Goal: Task Accomplishment & Management: Use online tool/utility

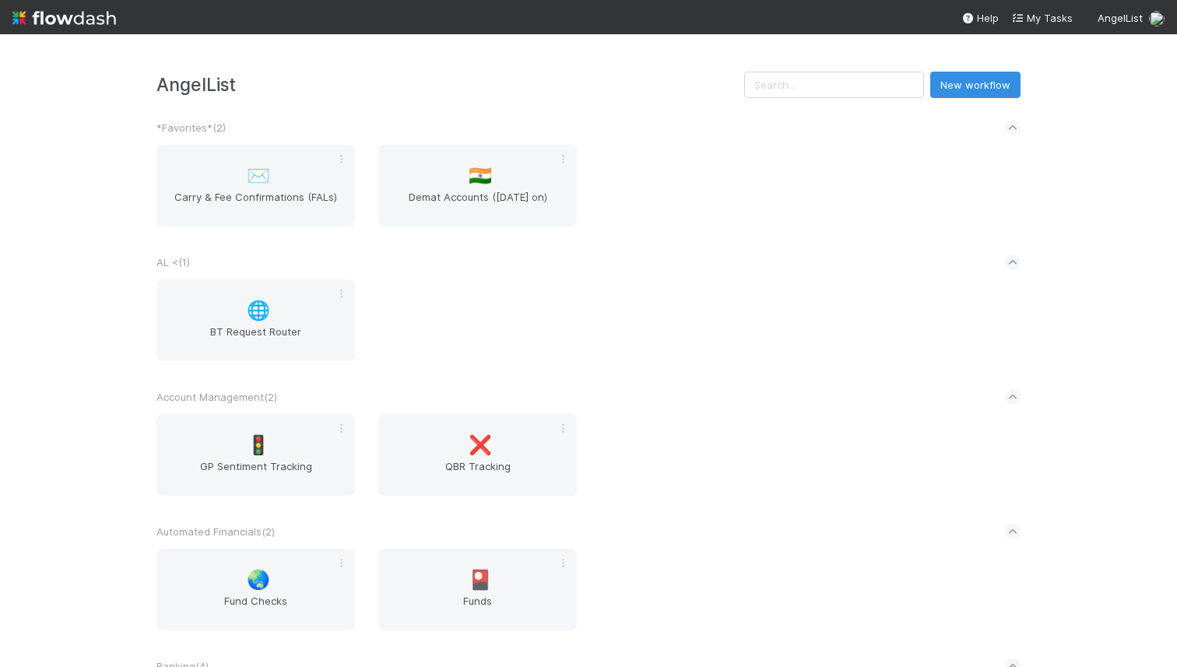
click at [865, 70] on div "AngelList New workflow *Favorites* ( 2 ) ✉️ Carry & Fee Confirmations (FALs) 🇮🇳…" at bounding box center [588, 350] width 1177 height 633
click at [838, 86] on input "text" at bounding box center [834, 85] width 180 height 26
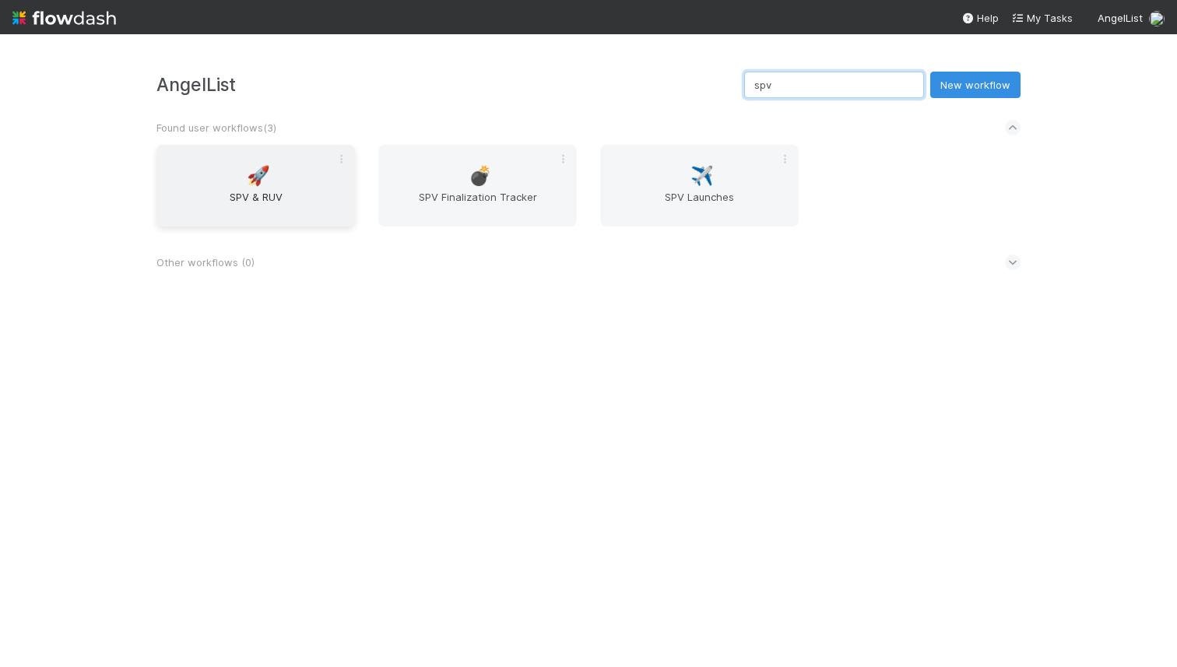
type input "spv"
click at [296, 201] on span "SPV & RUV" at bounding box center [256, 204] width 186 height 31
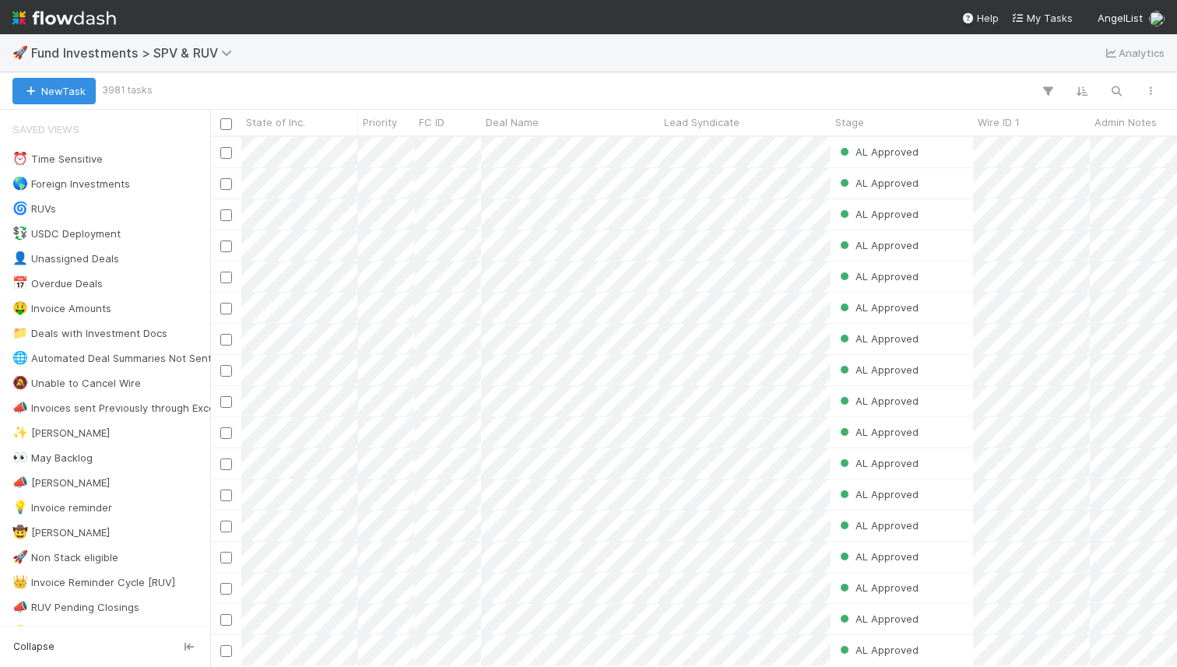
scroll to position [529, 967]
click at [1119, 93] on icon "button" at bounding box center [1117, 91] width 16 height 14
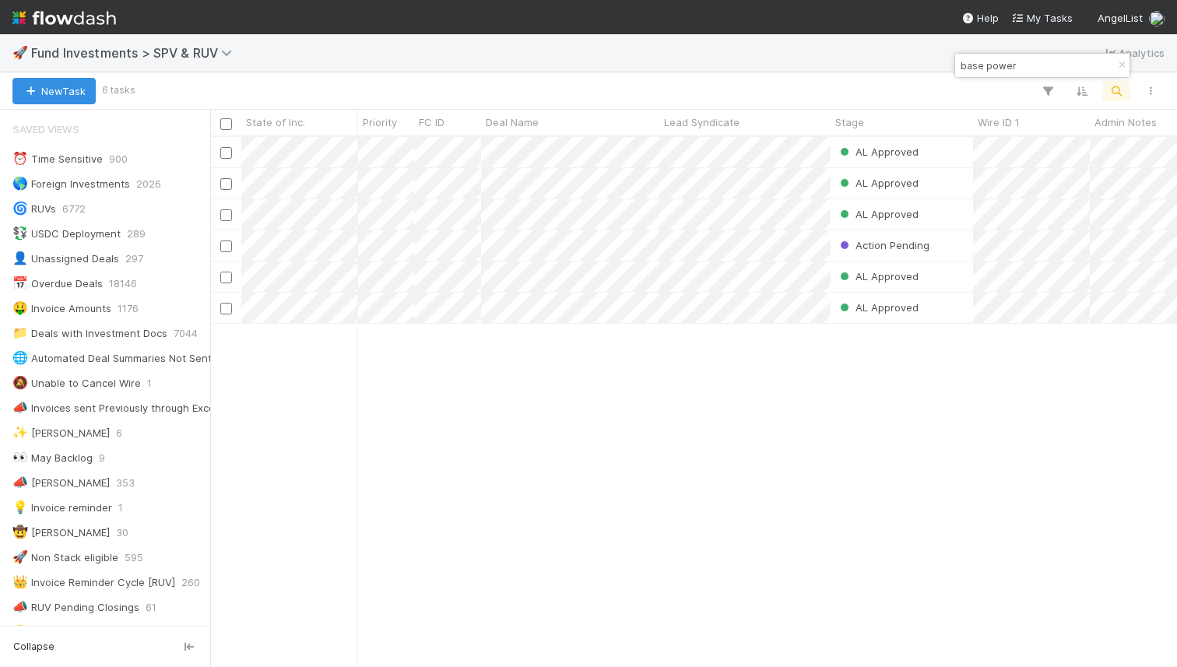
type input "base power"
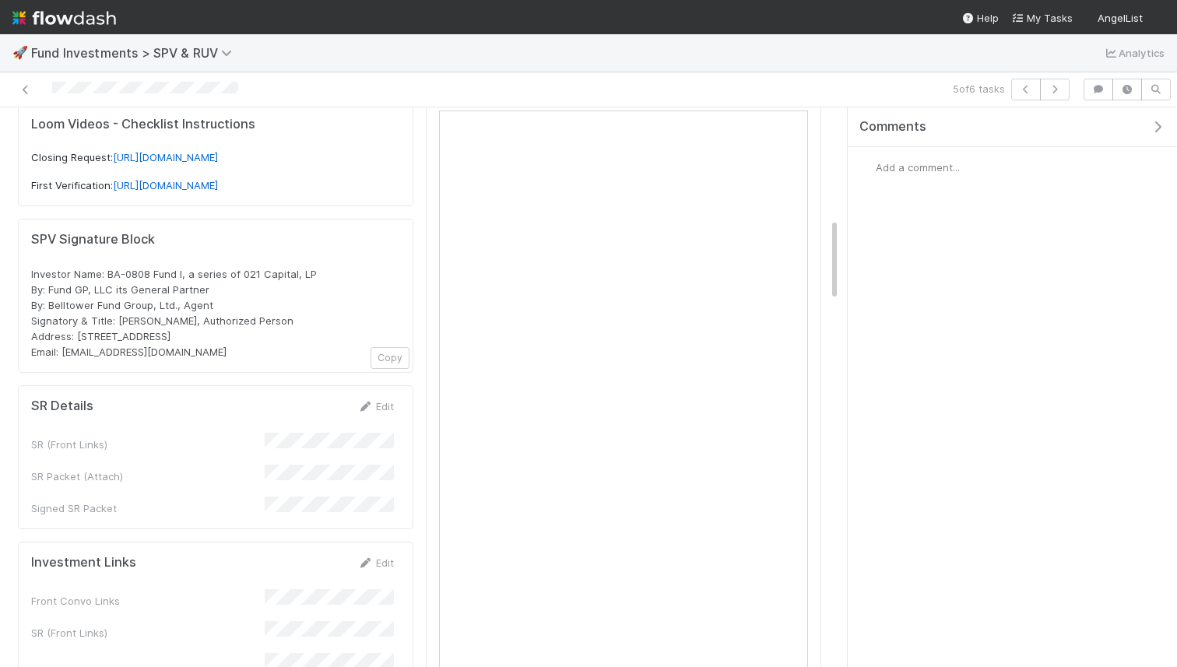
scroll to position [469, 0]
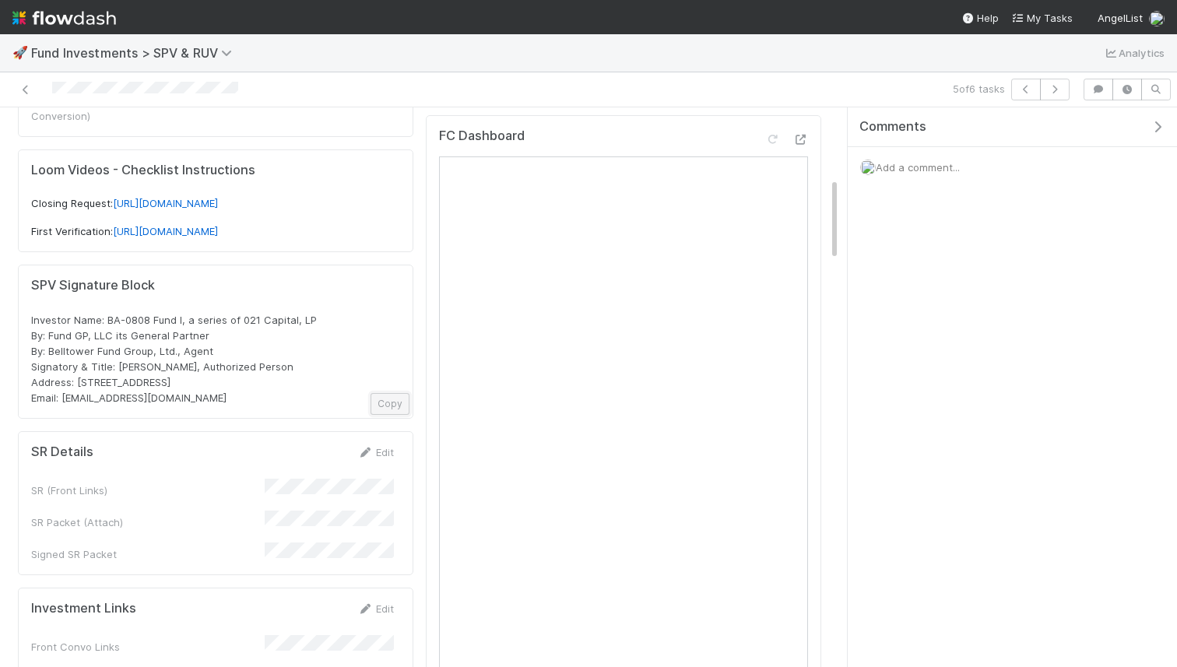
click at [390, 393] on button "Copy" at bounding box center [390, 404] width 39 height 22
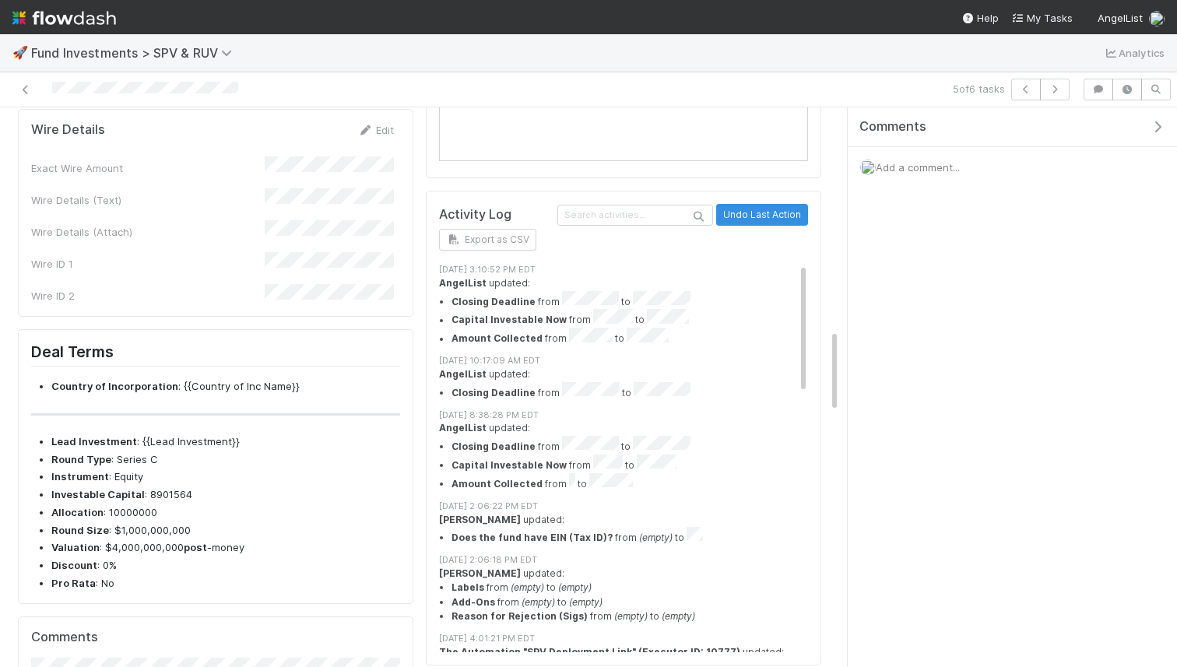
scroll to position [1834, 0]
